Goal: Task Accomplishment & Management: Manage account settings

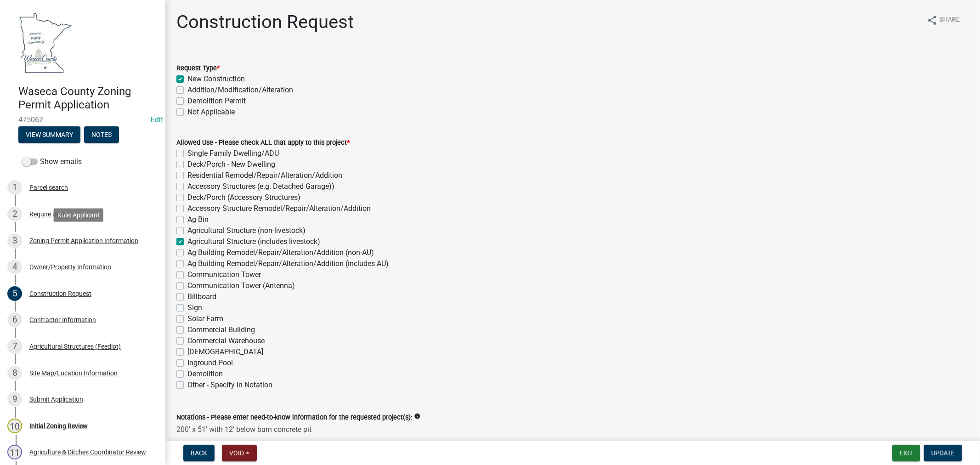
scroll to position [204, 0]
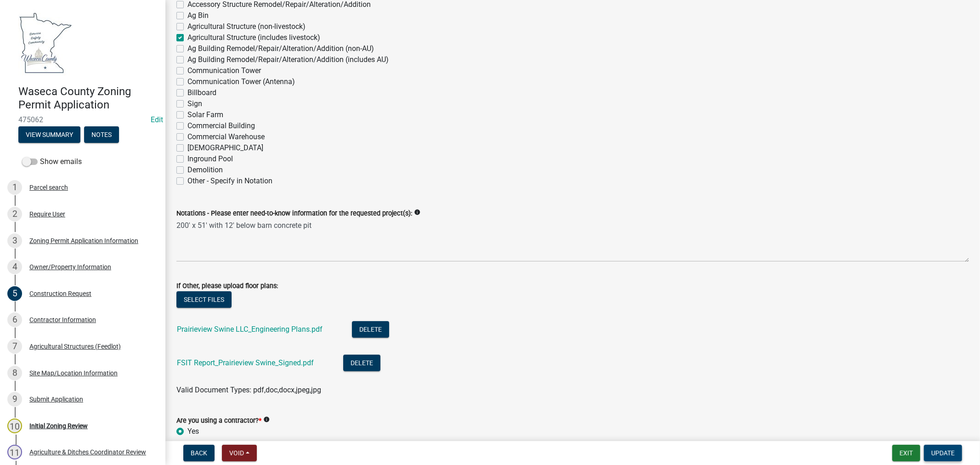
click at [945, 453] on span "Update" at bounding box center [942, 452] width 23 height 7
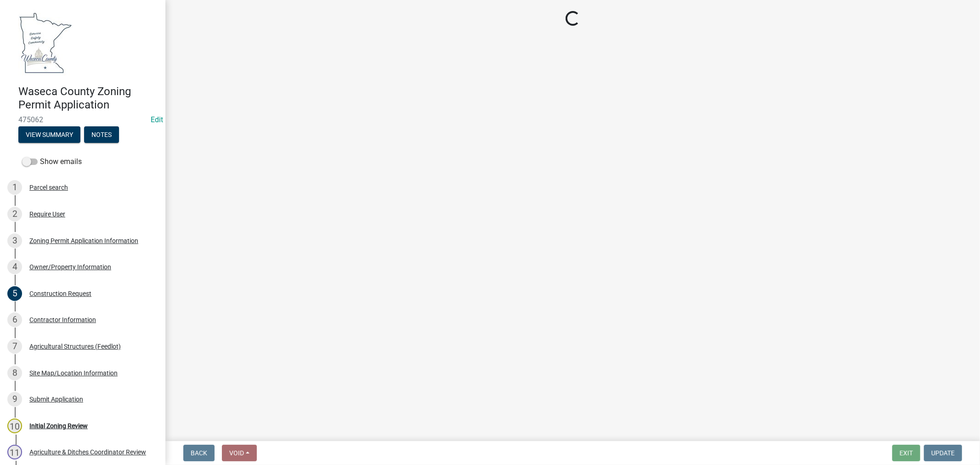
select select "f85b0be6-0ba0-4e52-abd8-9a831d915a76"
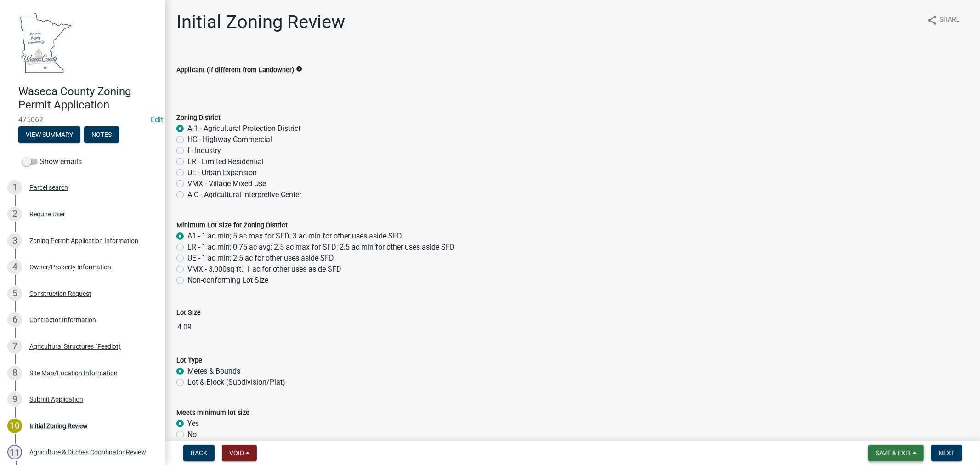
click at [901, 447] on button "Save & Exit" at bounding box center [896, 453] width 56 height 17
click at [880, 434] on button "Save & Exit" at bounding box center [887, 429] width 74 height 22
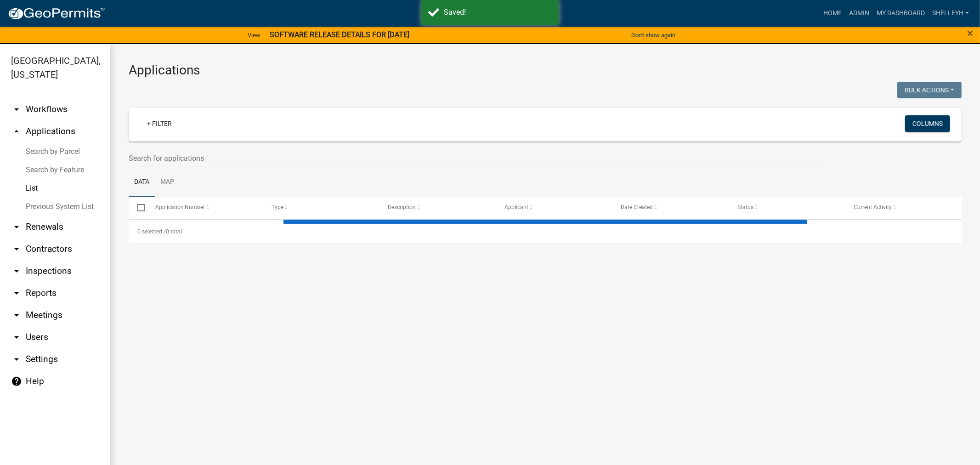
select select "1: 25"
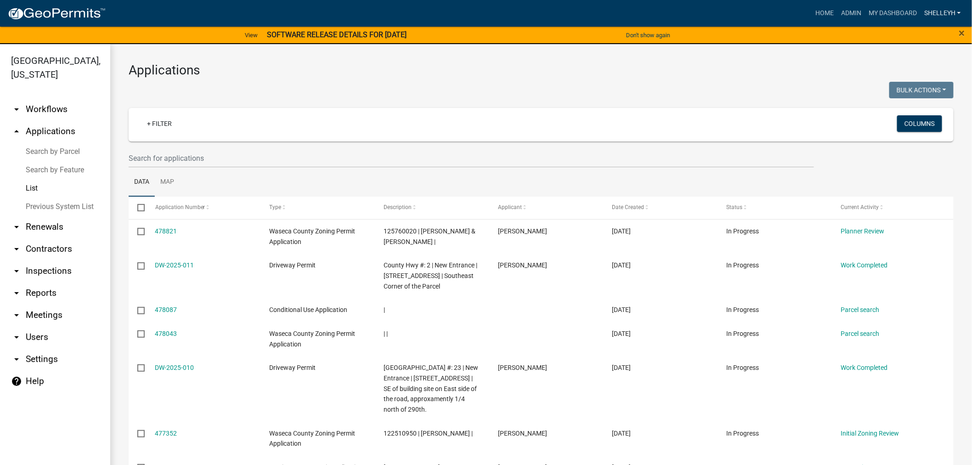
click at [943, 12] on link "shelleyh" at bounding box center [943, 13] width 44 height 17
click at [911, 92] on link "Logout" at bounding box center [928, 90] width 74 height 22
